Goal: Information Seeking & Learning: Learn about a topic

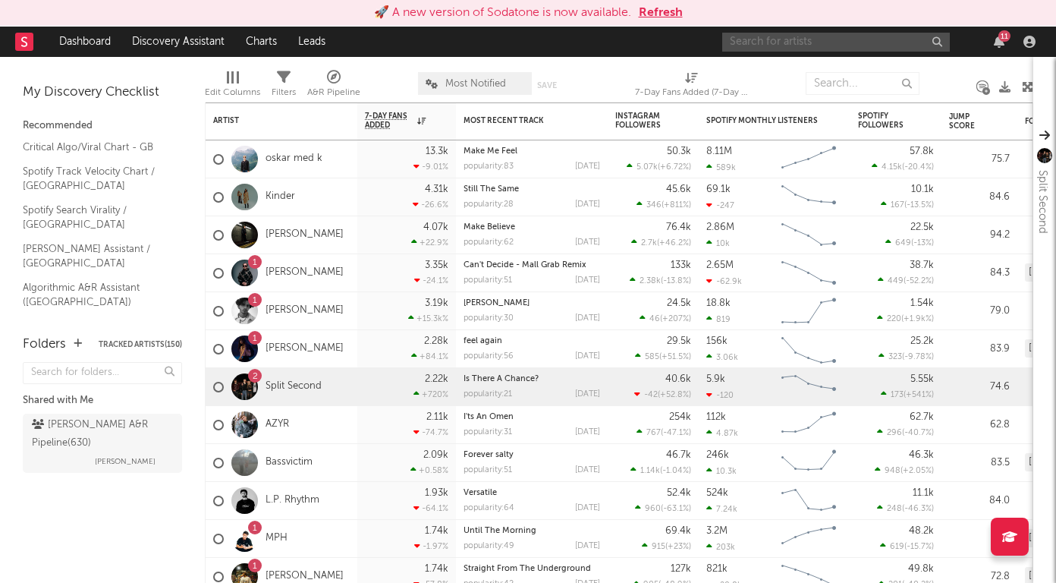
click at [790, 42] on input "text" at bounding box center [836, 42] width 228 height 19
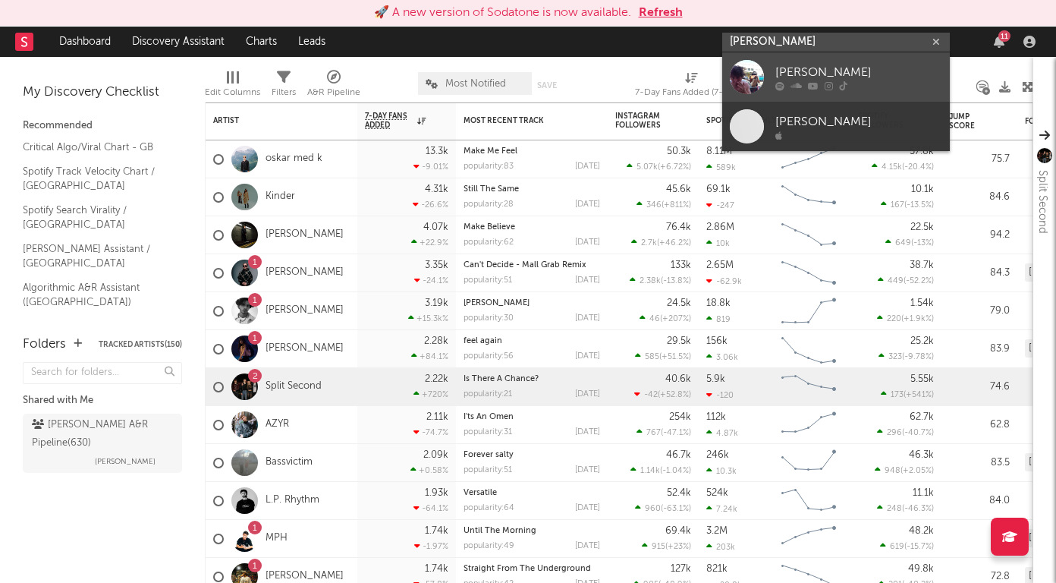
type input "[PERSON_NAME]"
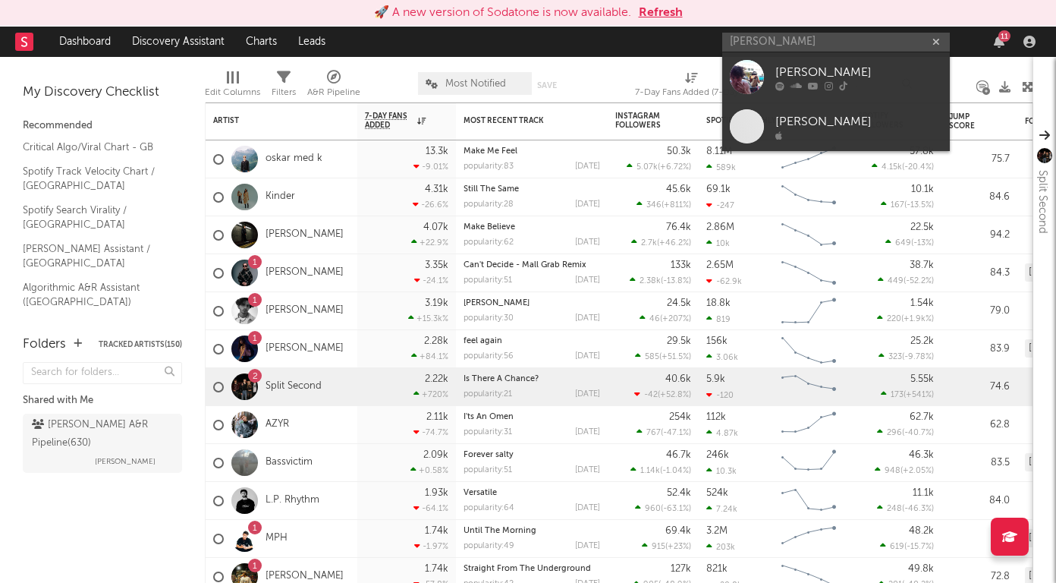
click at [779, 69] on div "[PERSON_NAME]" at bounding box center [858, 72] width 167 height 18
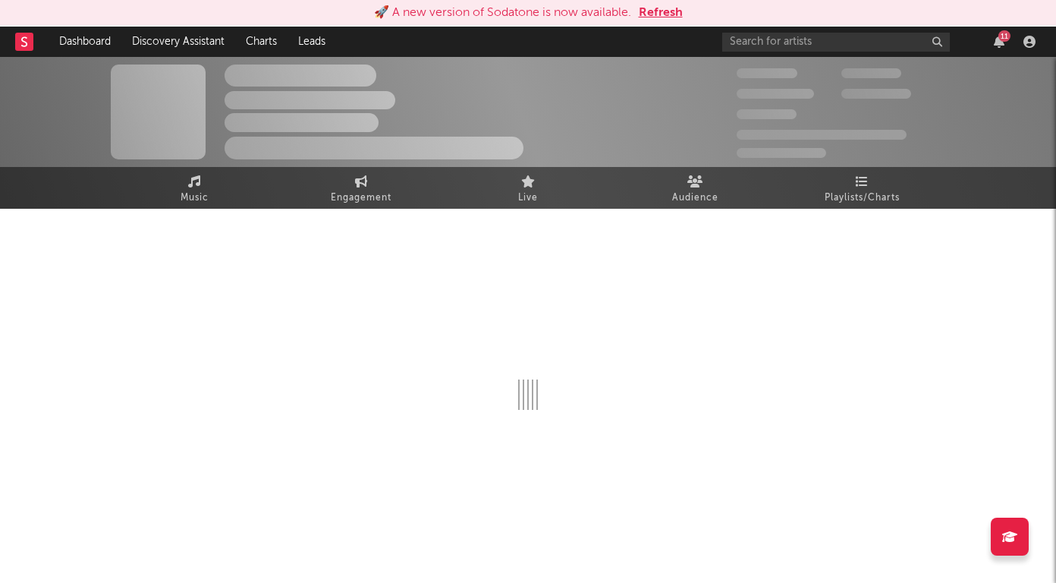
select select "6m"
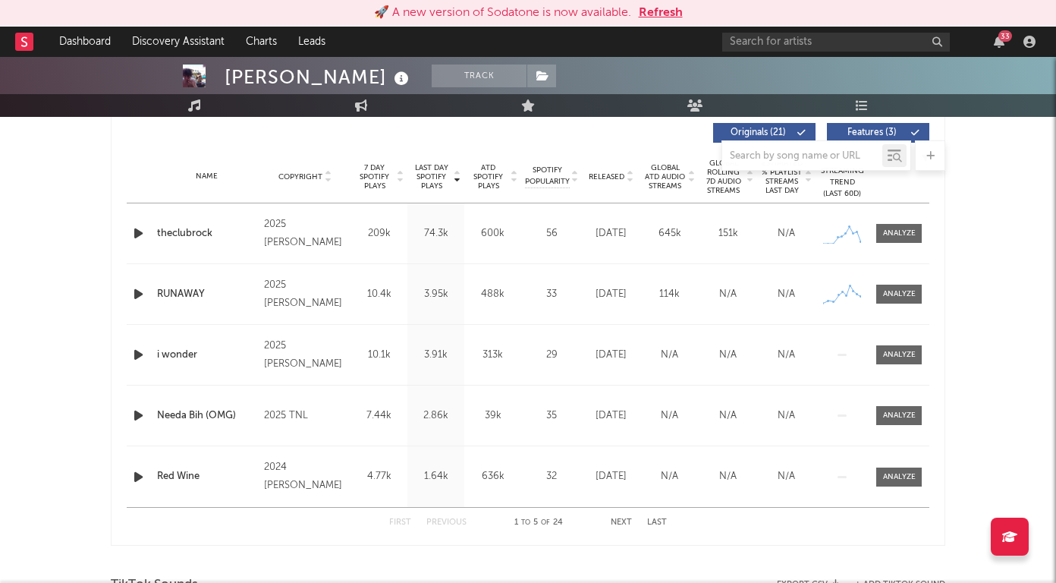
scroll to position [579, 0]
click at [898, 234] on div at bounding box center [899, 234] width 33 height 11
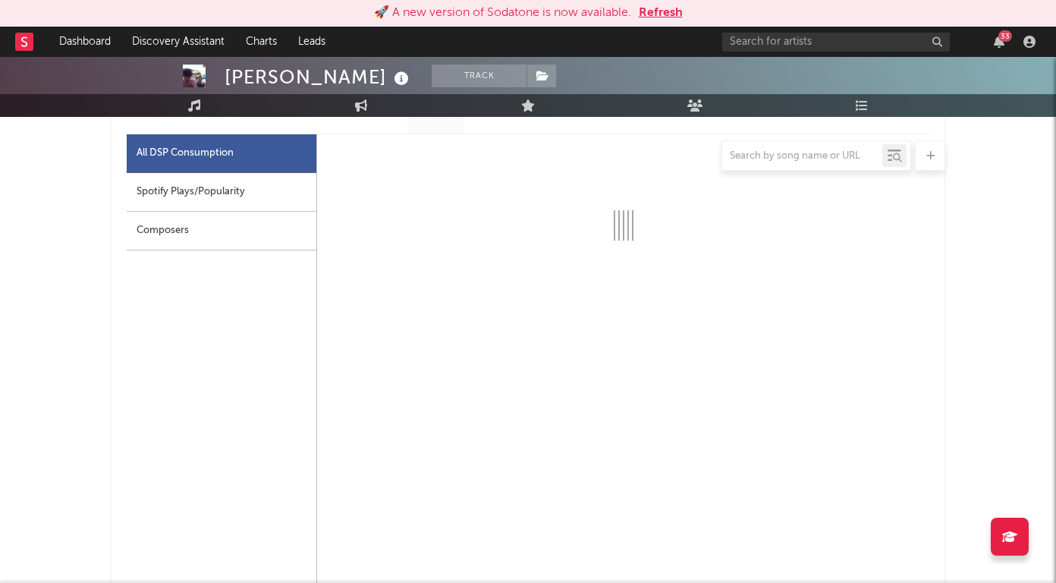
select select "1w"
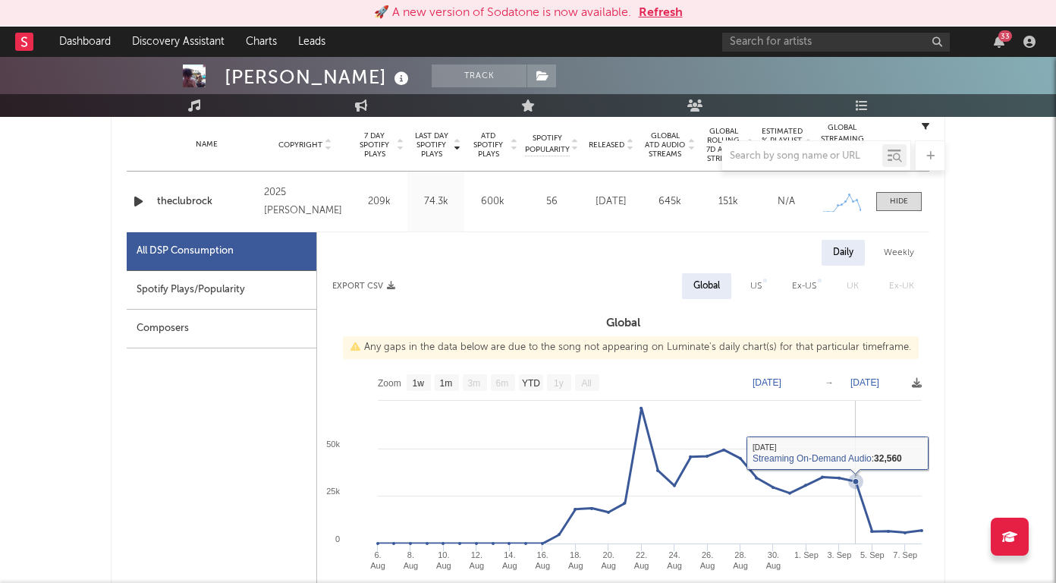
scroll to position [610, 0]
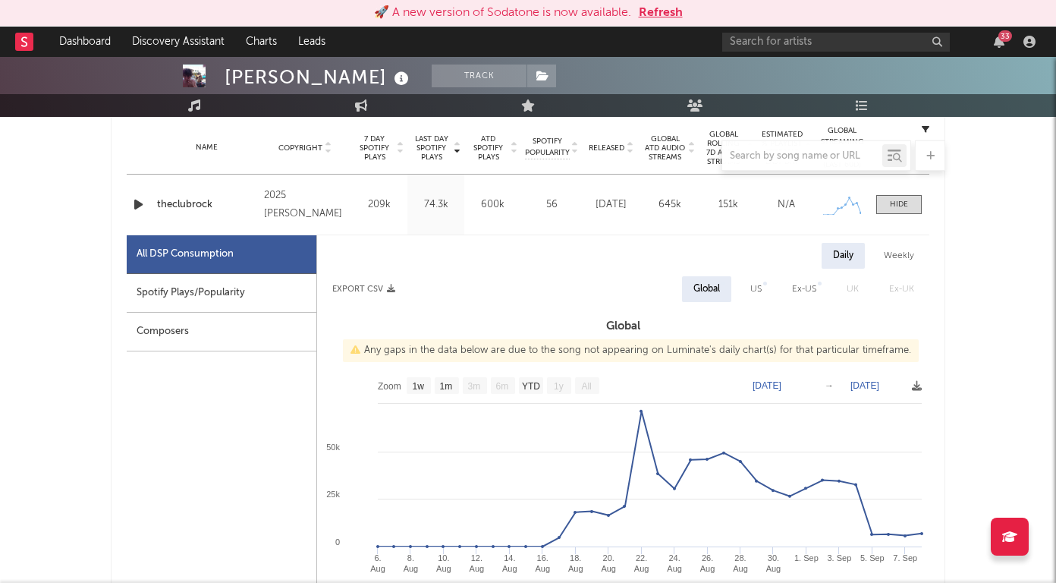
click at [909, 204] on span at bounding box center [899, 204] width 46 height 19
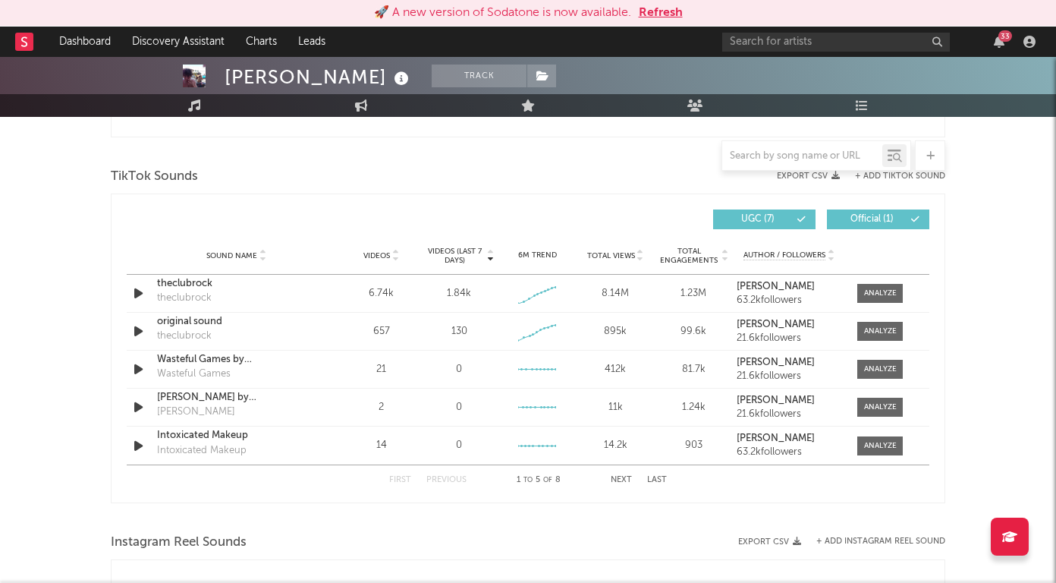
scroll to position [990, 0]
click at [870, 297] on div at bounding box center [880, 292] width 33 height 11
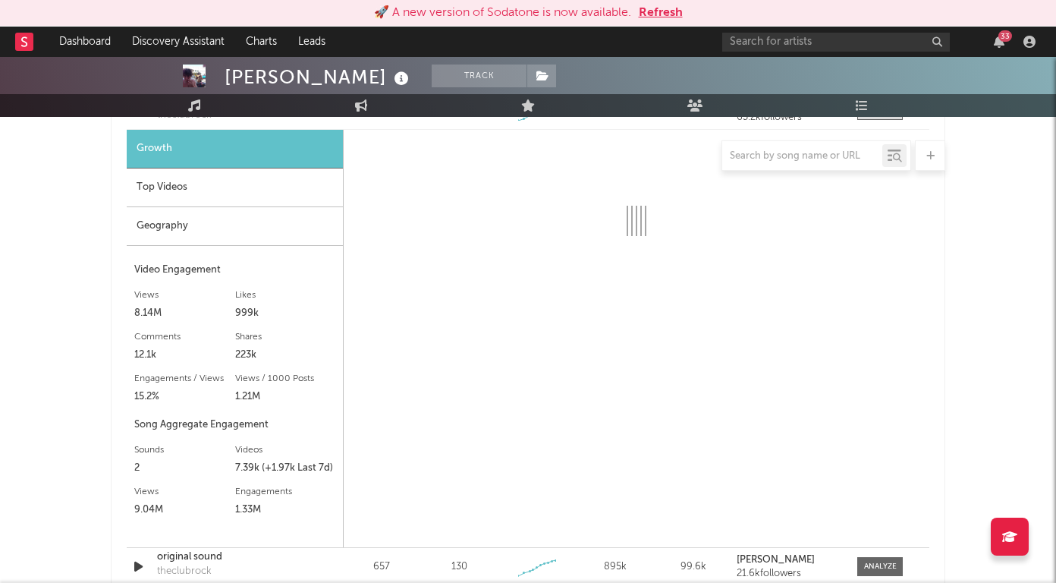
scroll to position [1176, 0]
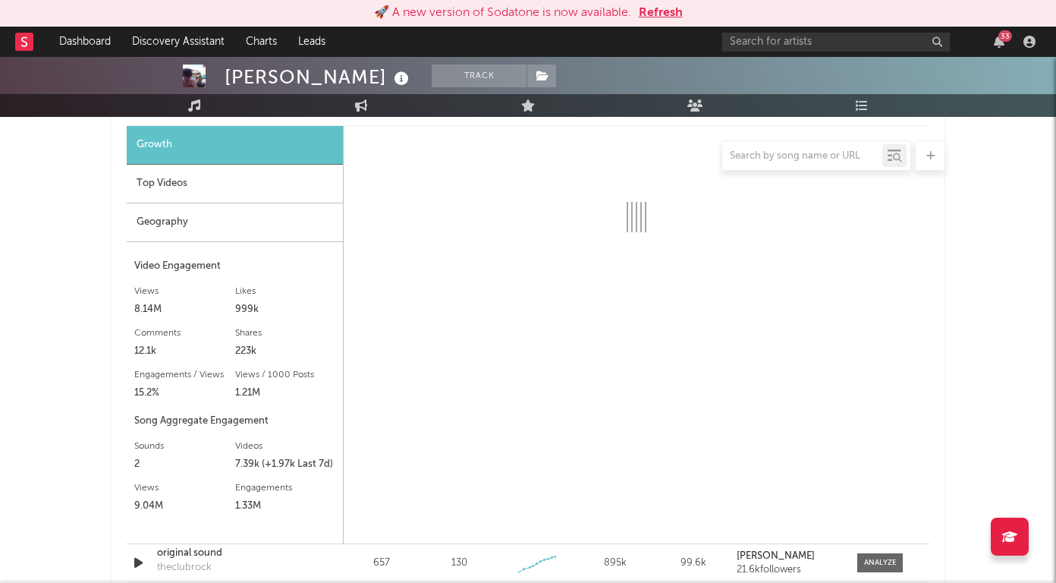
select select "1w"
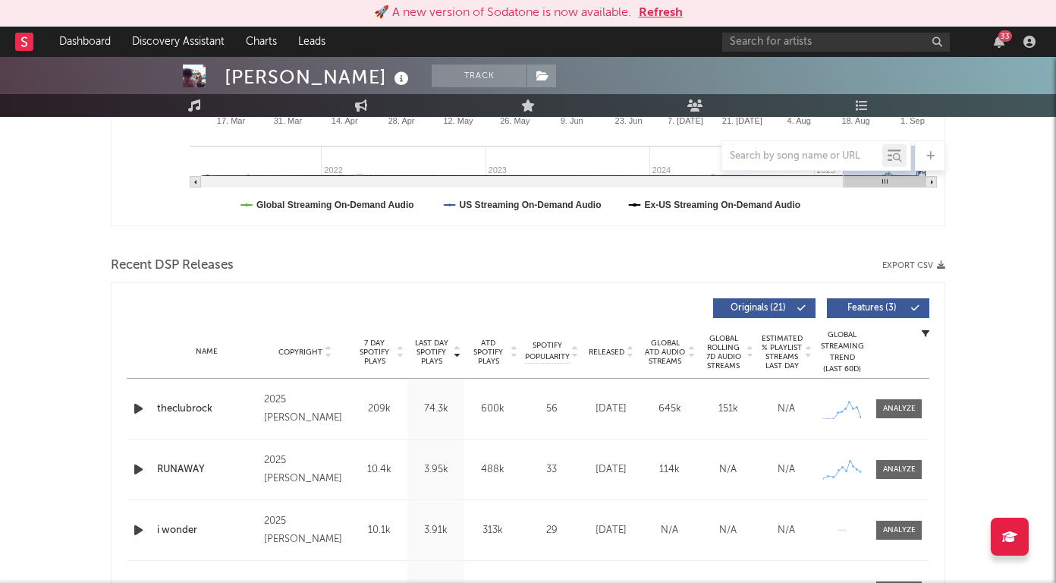
scroll to position [0, 0]
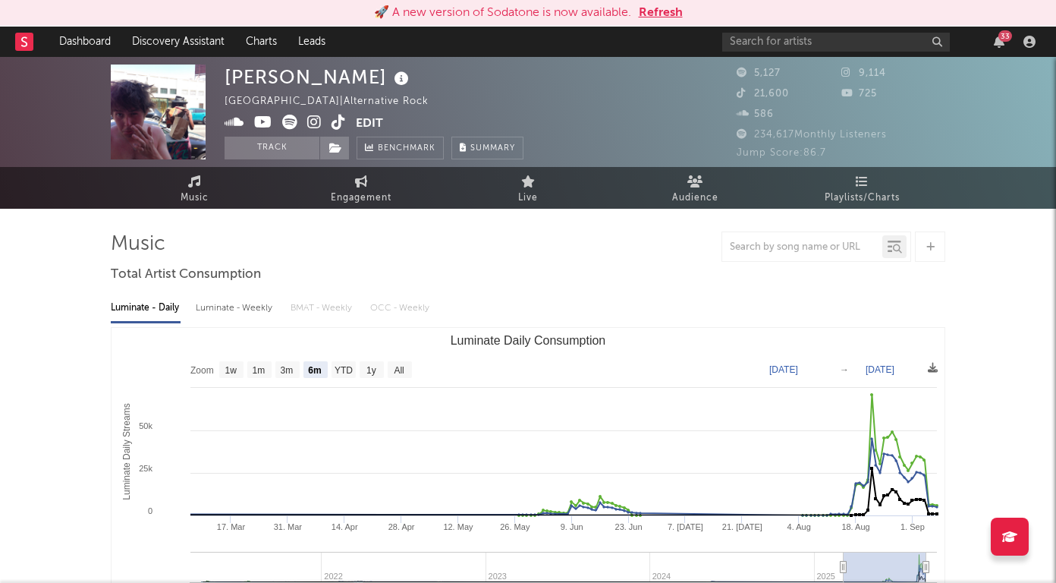
click at [338, 123] on icon at bounding box center [338, 122] width 14 height 15
